Goal: Information Seeking & Learning: Find specific fact

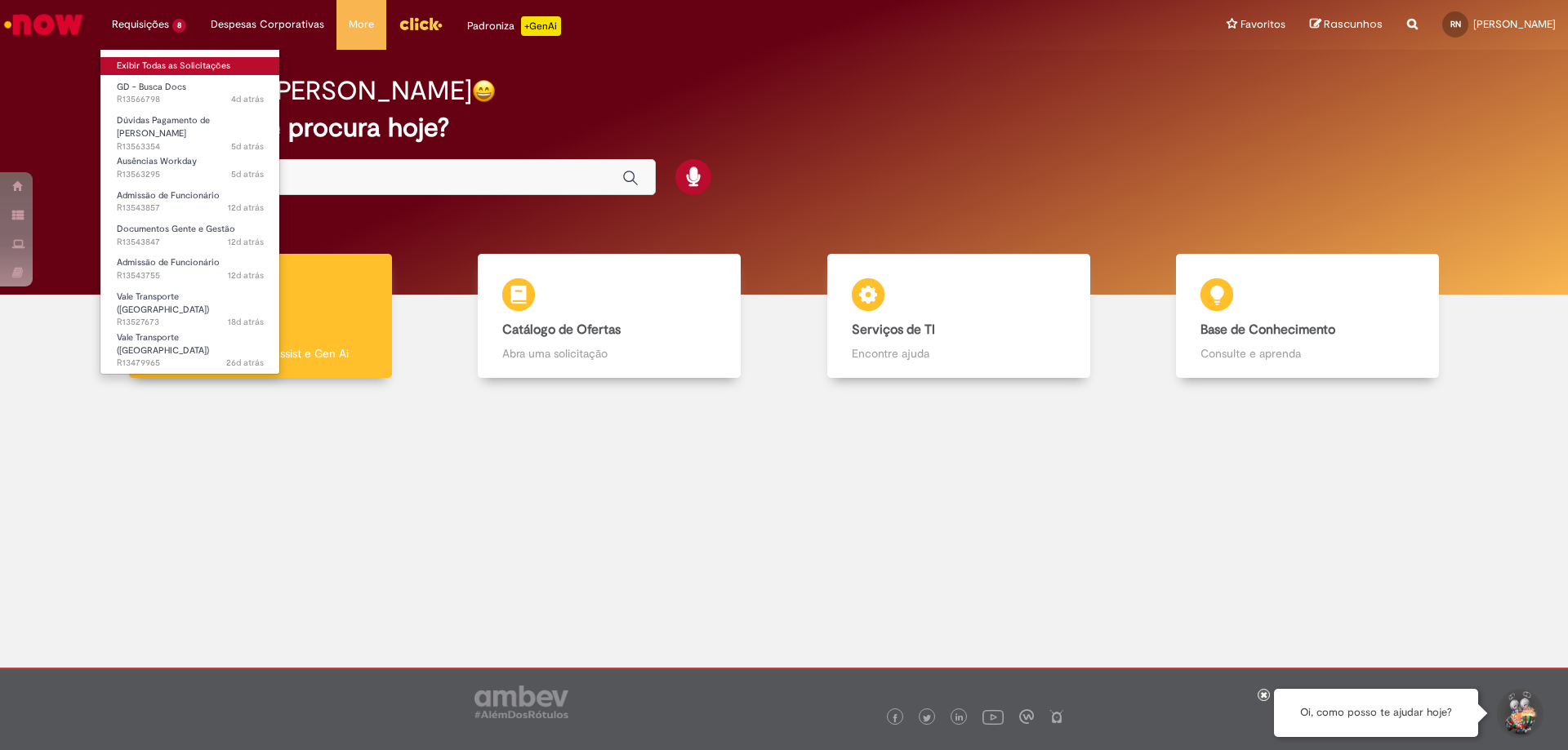
click at [142, 61] on link "Exibir Todas as Solicitações" at bounding box center [190, 66] width 180 height 17
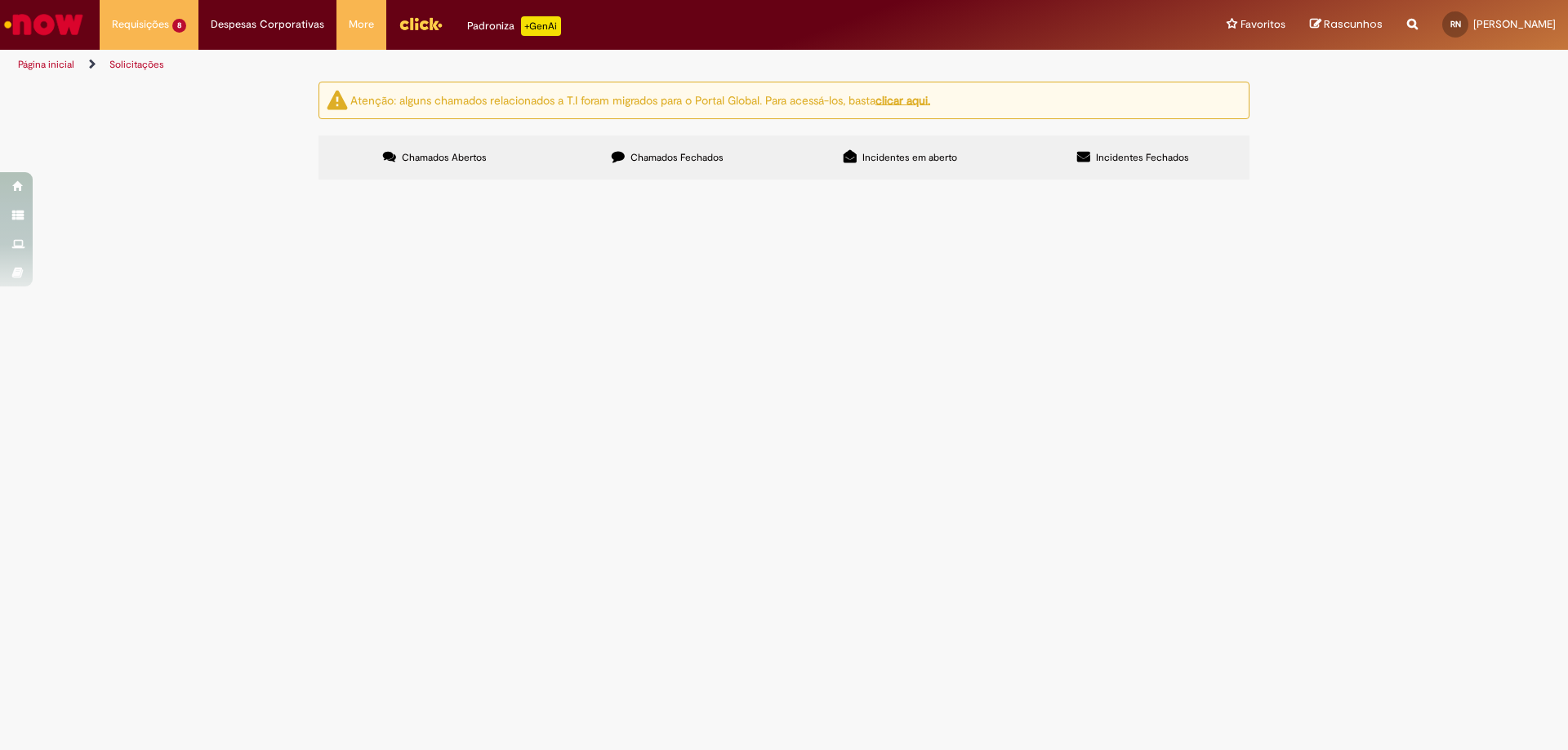
click at [686, 166] on label "Chamados Fechados" at bounding box center [667, 156] width 232 height 44
click at [0, 0] on td "Bom dia, sou a nova estagiária de gente do AS NE e gostaria de solicitar acesso." at bounding box center [0, 0] width 0 height 0
click at [0, 0] on span "Bom dia, sou a nova estagiária de gente do AS NE e gostaria de solicitar acesso." at bounding box center [0, 0] width 0 height 0
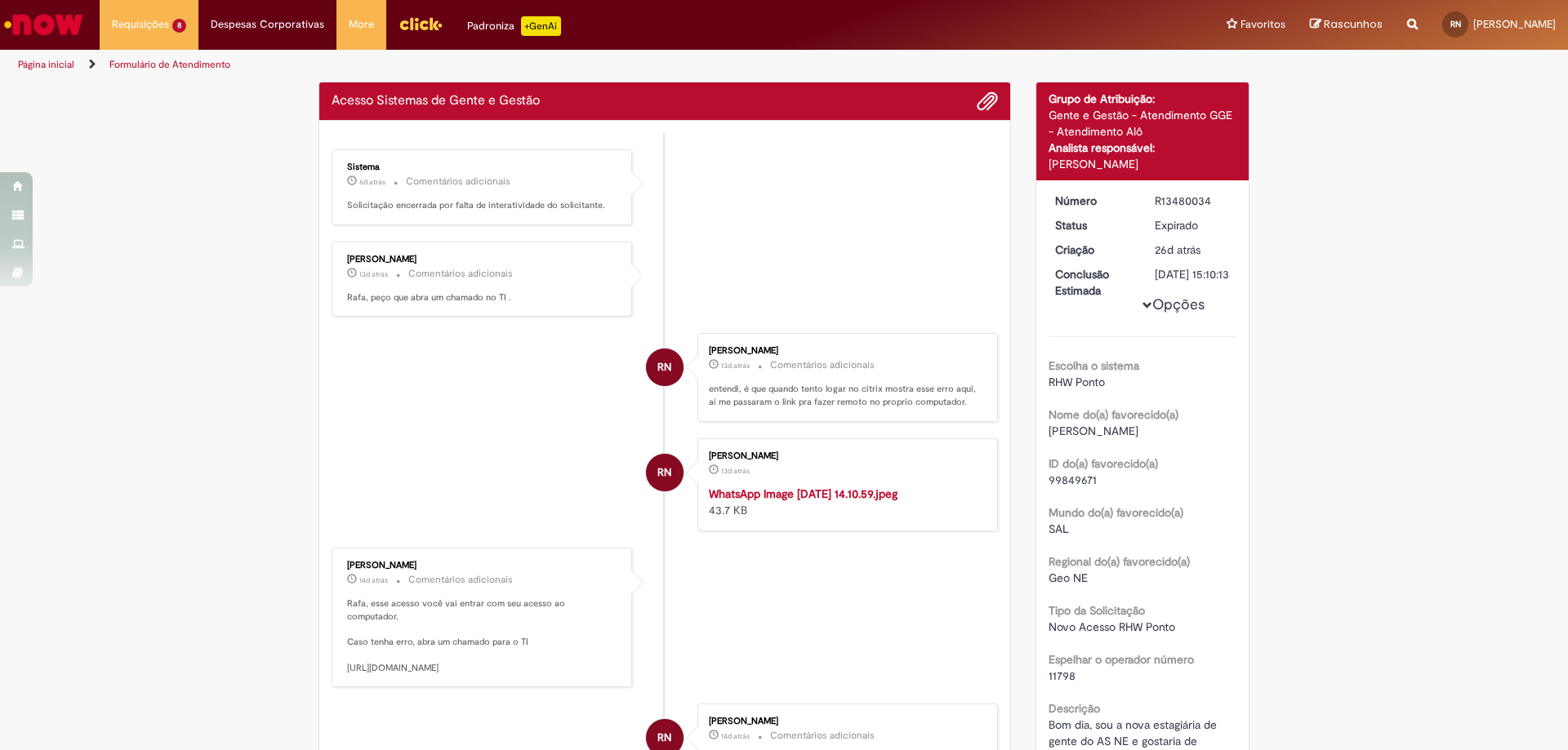
click at [581, 403] on li "RN [PERSON_NAME] 13d atrás 13 dias atrás Comentários adicionais entendi, é que …" at bounding box center [665, 378] width 667 height 89
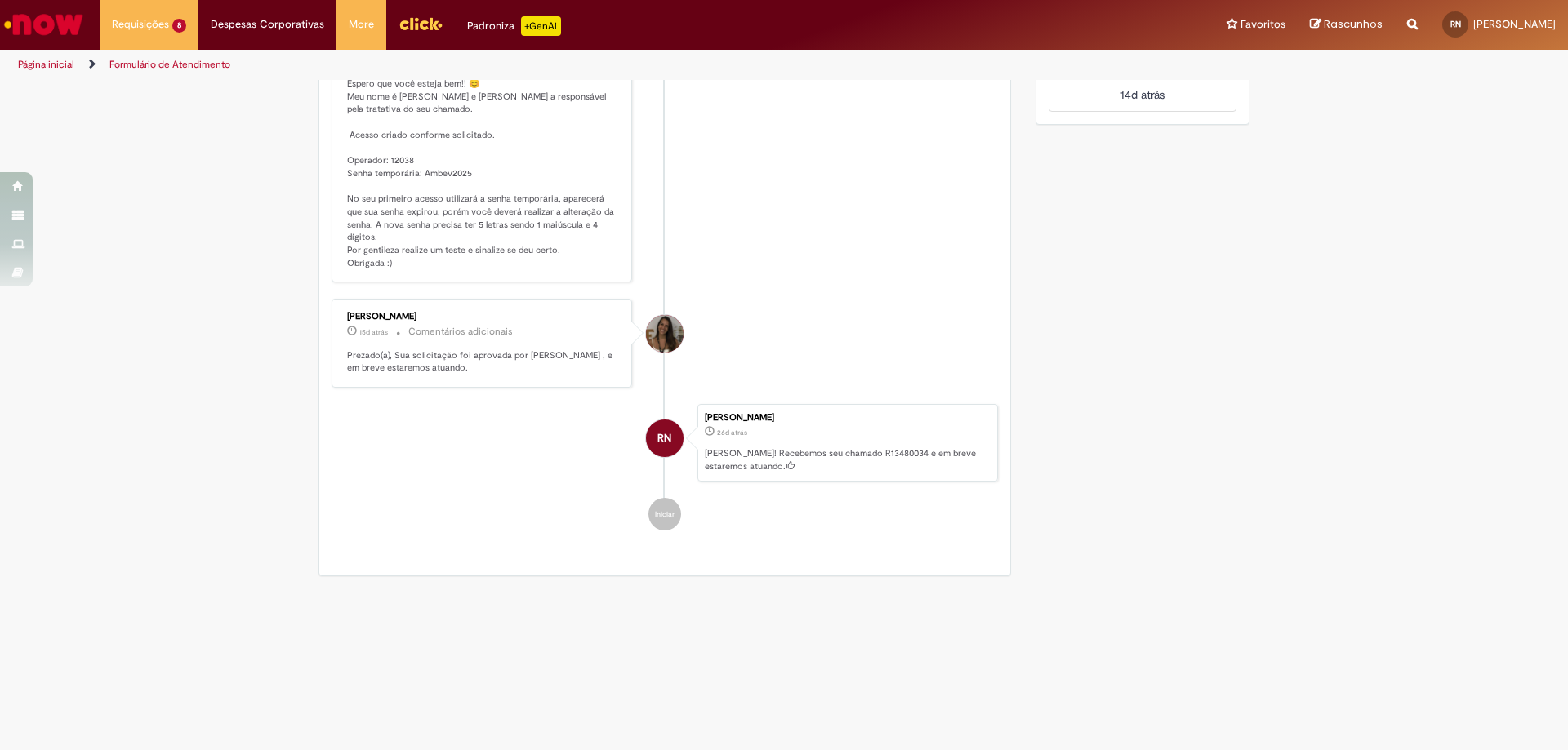
scroll to position [992, 0]
drag, startPoint x: 341, startPoint y: 497, endPoint x: 480, endPoint y: 518, distance: 140.6
click at [480, 269] on p "Olá 😉 Espero que você esteja bem!! 😊 Meu nome é [PERSON_NAME] e [PERSON_NAME] a…" at bounding box center [483, 166] width 272 height 205
copy p "erador: 12038 Senha temporária: Ambev2025"
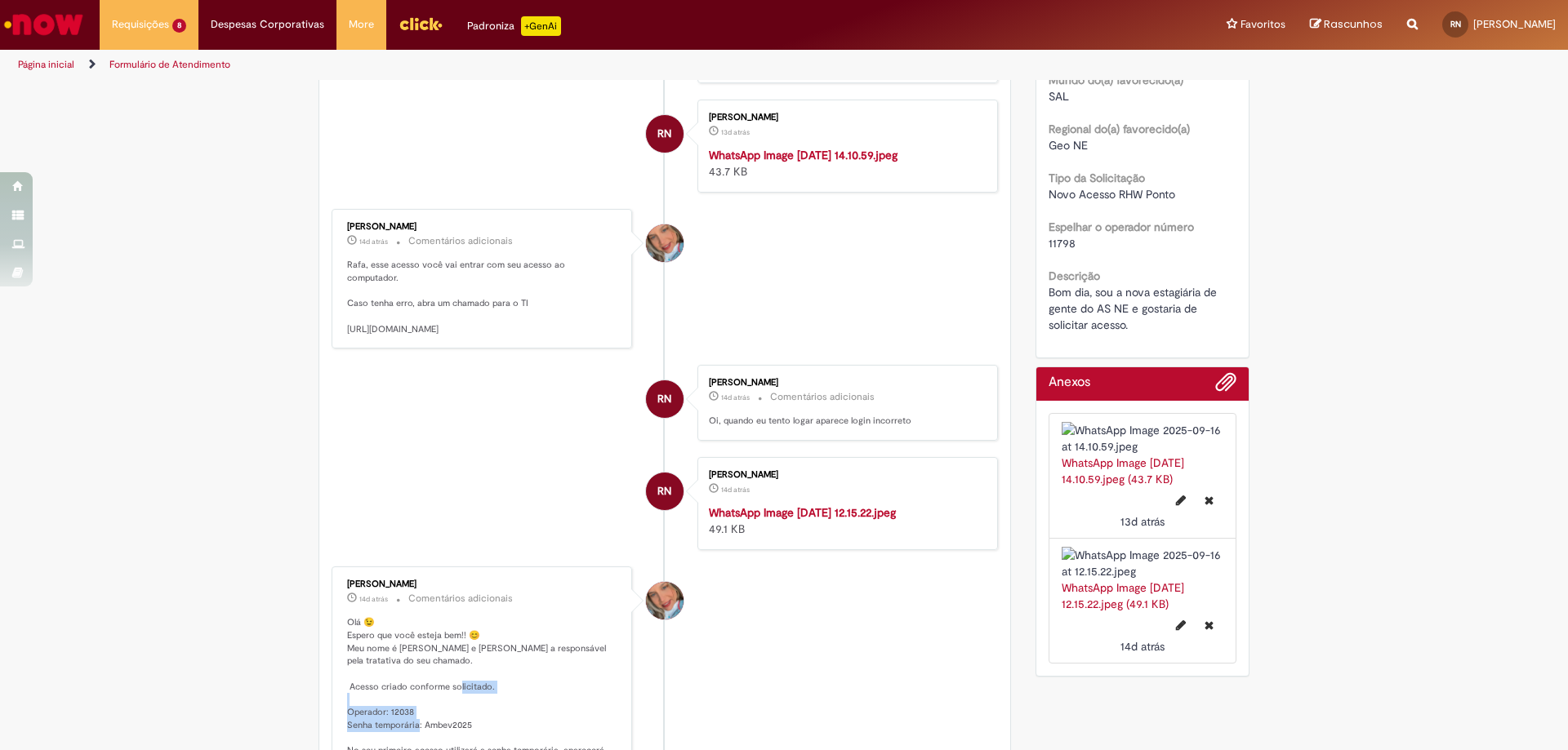
scroll to position [24, 0]
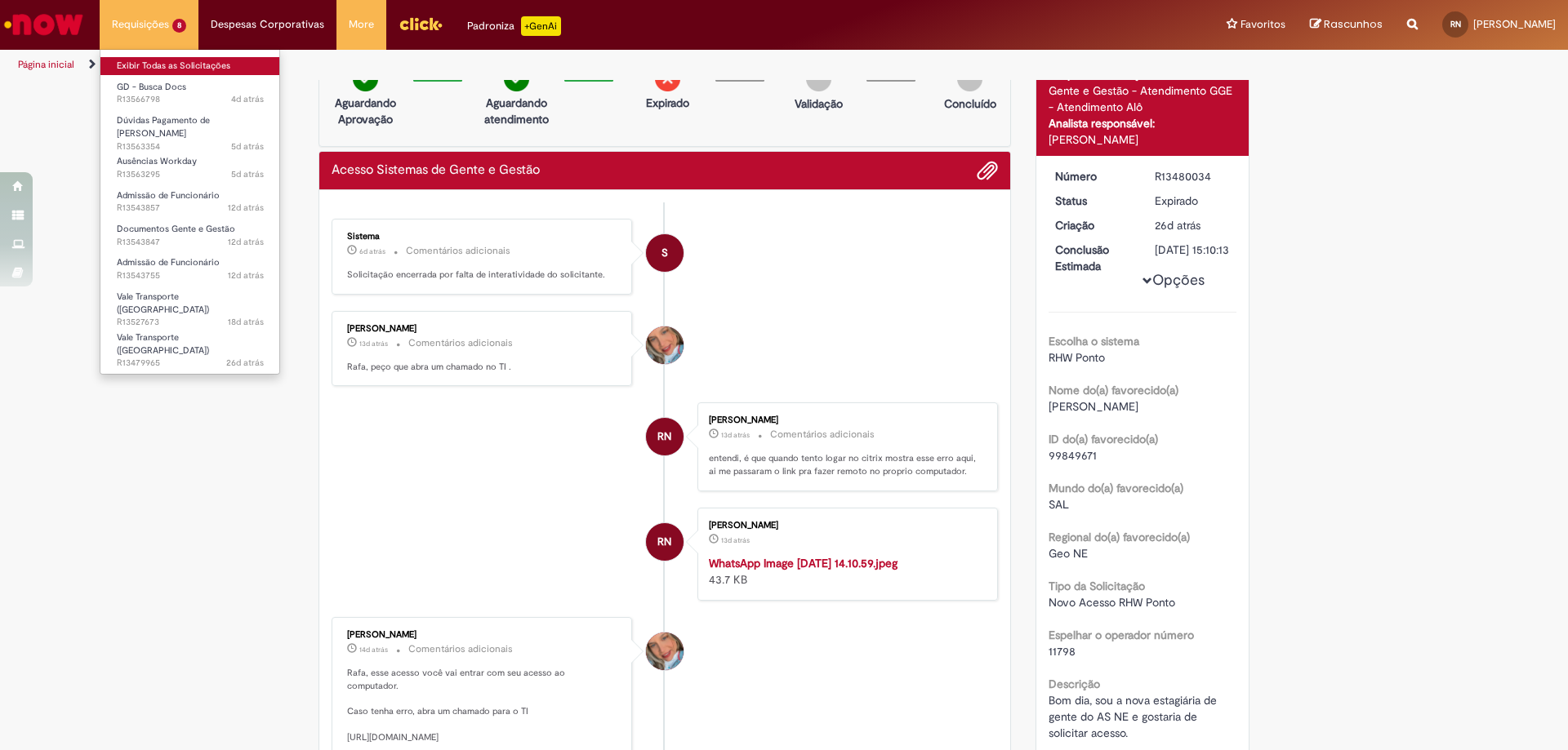
click at [181, 58] on link "Exibir Todas as Solicitações" at bounding box center [190, 66] width 180 height 17
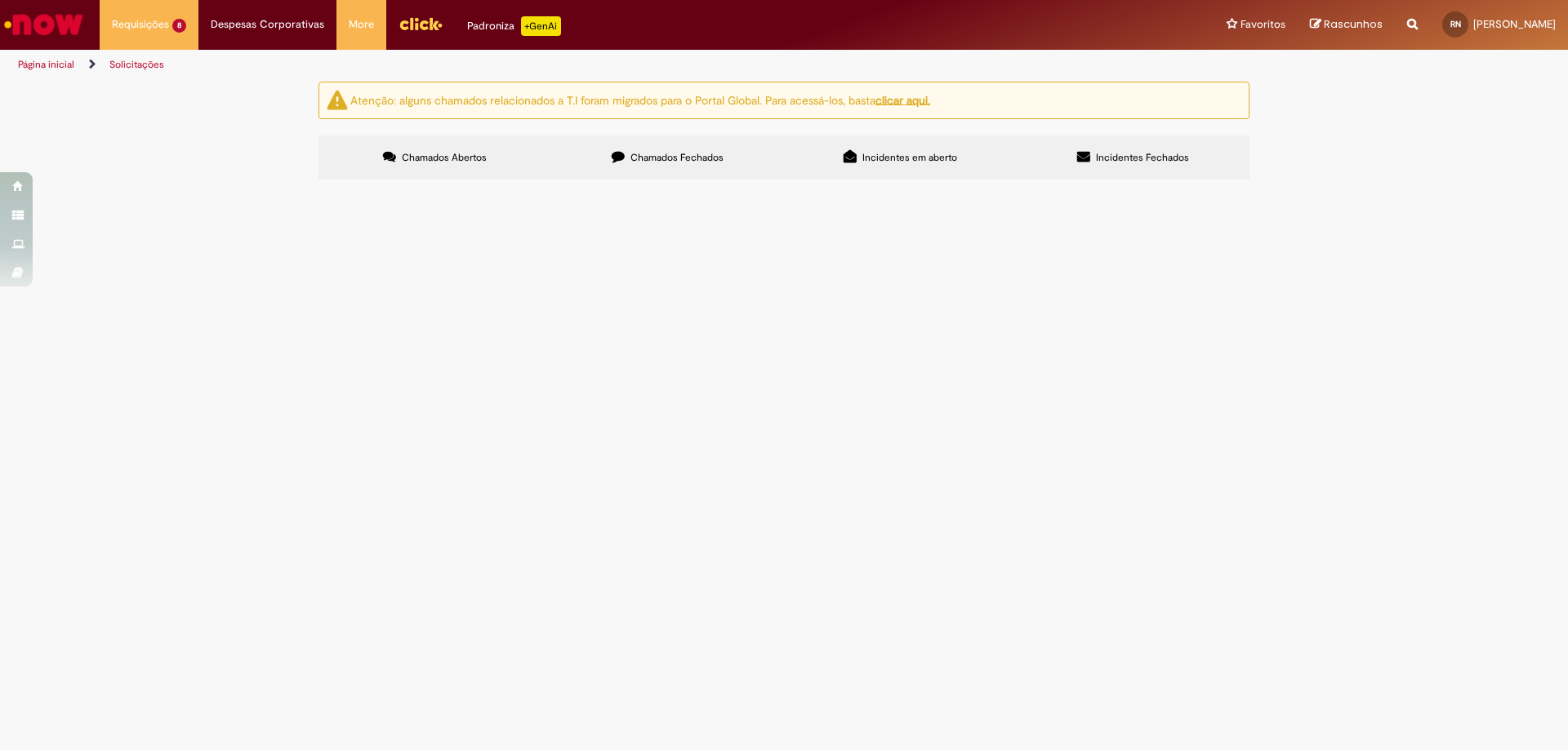
click at [549, 149] on label "Chamados Abertos" at bounding box center [435, 156] width 232 height 44
click at [685, 153] on span "Chamados Fechados" at bounding box center [678, 156] width 93 height 13
click at [0, 0] on span "Olá, sou a nova estag de gente aqui o AS Geo NE e preciso de acesso ao sistema …" at bounding box center [0, 0] width 0 height 0
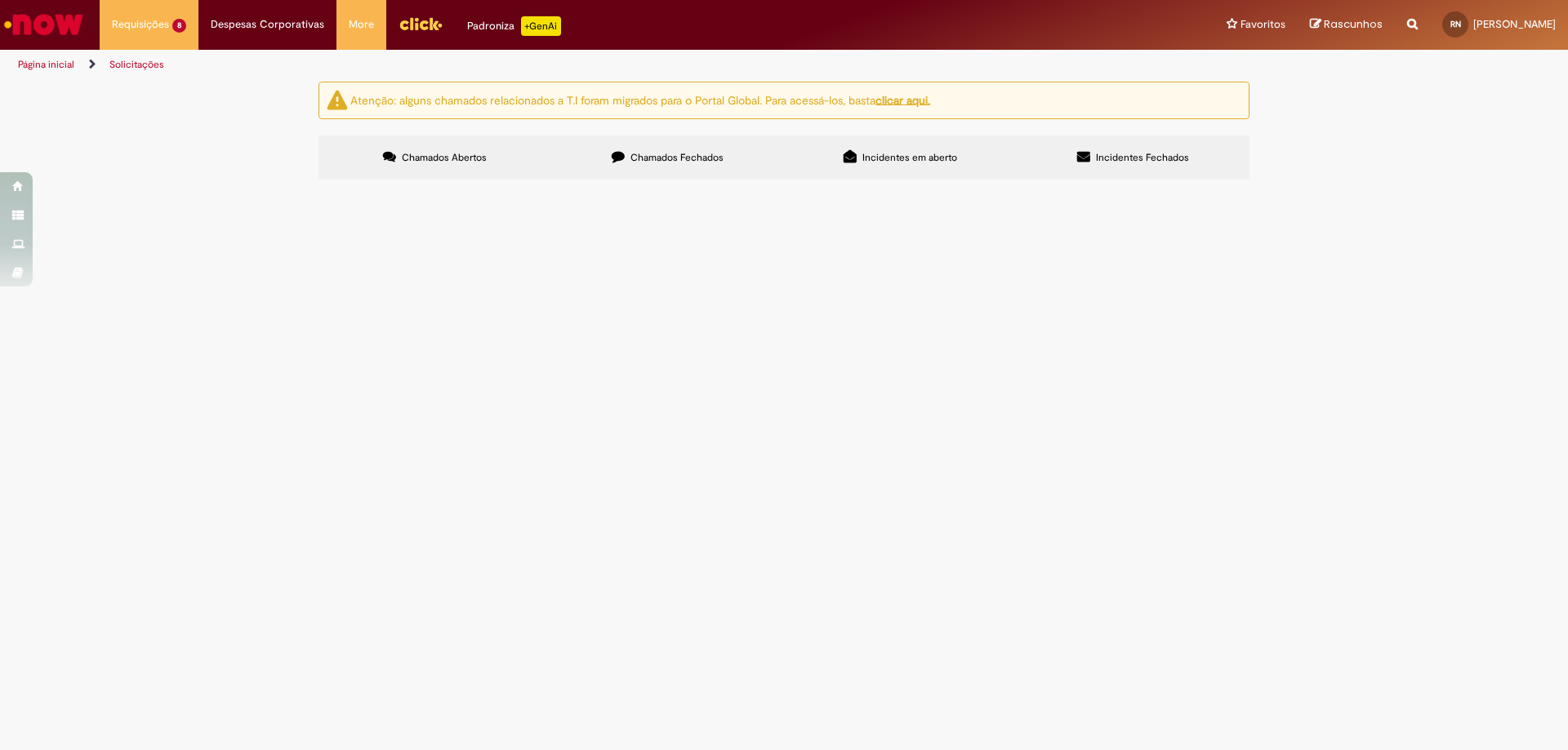
click at [0, 0] on span "Olá, sou a nova estag de gente aqui o AS Geo NE e preciso de acesso ao sistema …" at bounding box center [0, 0] width 0 height 0
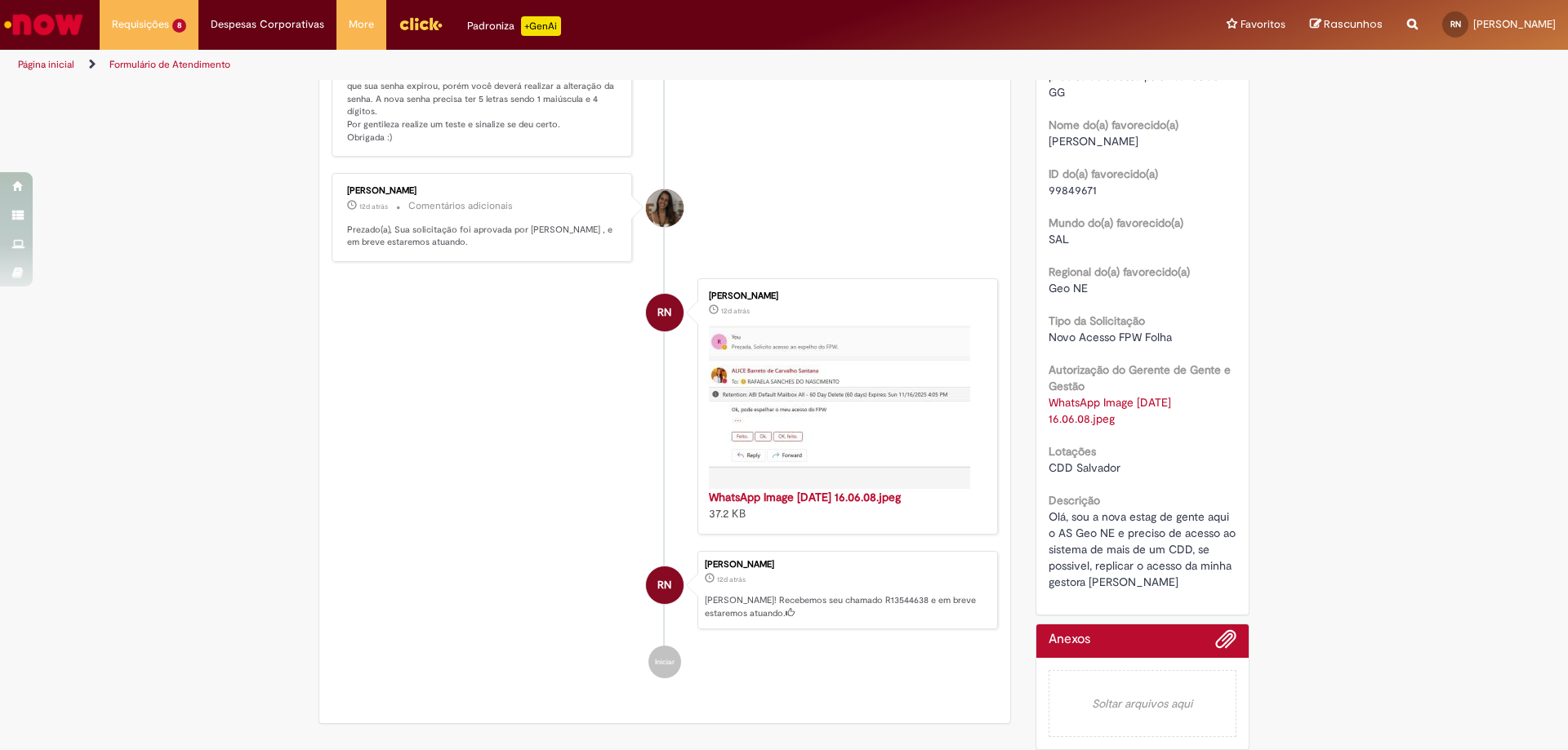
scroll to position [176, 0]
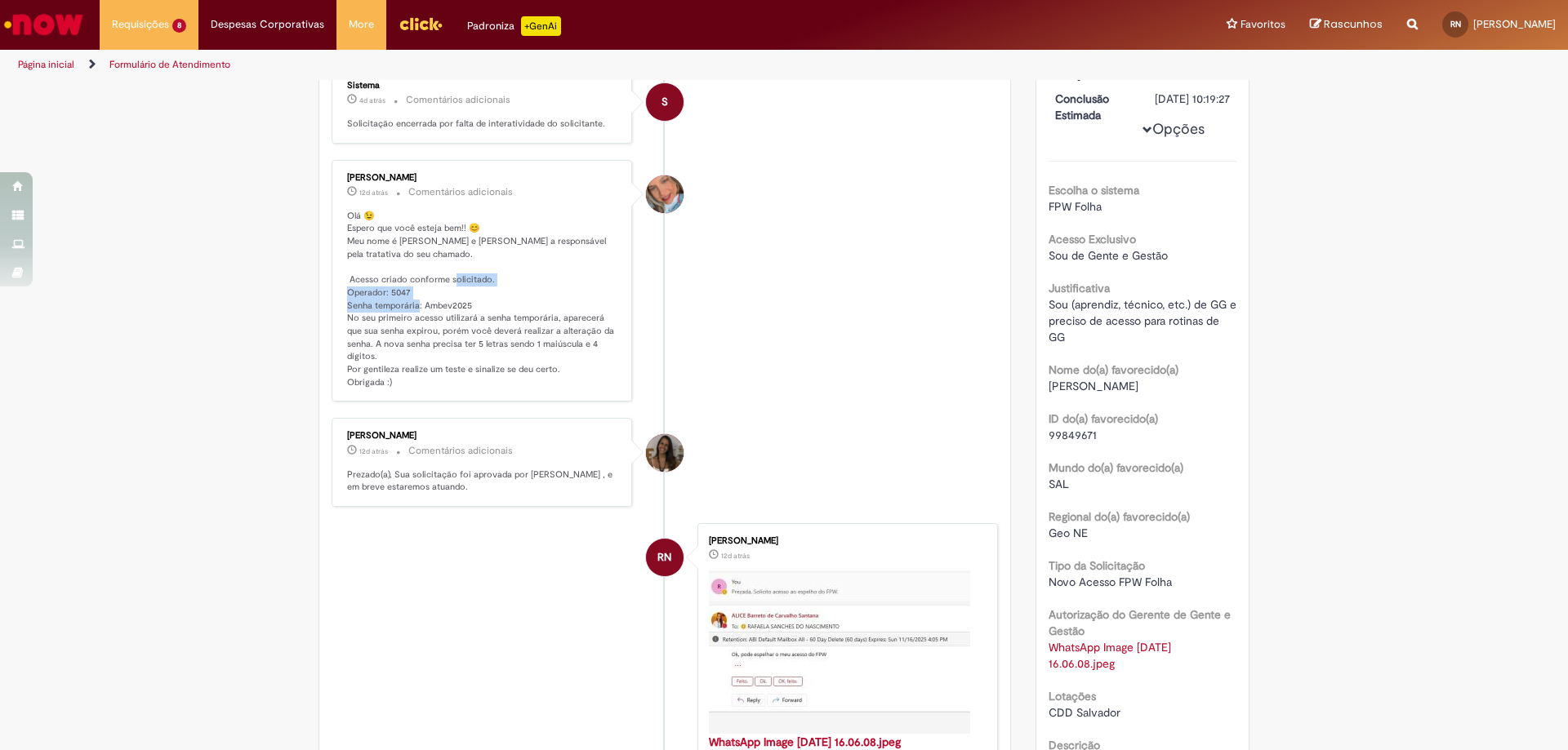
drag, startPoint x: 342, startPoint y: 293, endPoint x: 482, endPoint y: 299, distance: 140.1
click at [482, 299] on p "Olá 😉 Espero que você esteja bem!! 😊 Meu nome é [PERSON_NAME] e [PERSON_NAME] a…" at bounding box center [483, 299] width 272 height 180
copy p "erador: 5047 Senha temporária: Ambev2025 N"
